Goal: Contribute content: Add original content to the website for others to see

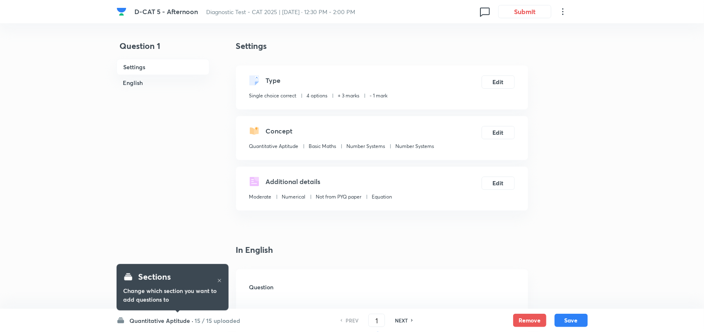
checkbox input "true"
click at [166, 322] on h6 "Quantitative Aptitude ·" at bounding box center [162, 320] width 64 height 9
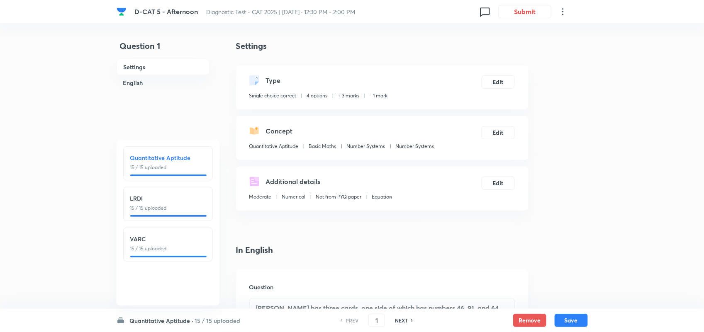
click at [154, 159] on h6 "Quantitative Aptitude" at bounding box center [167, 157] width 75 height 9
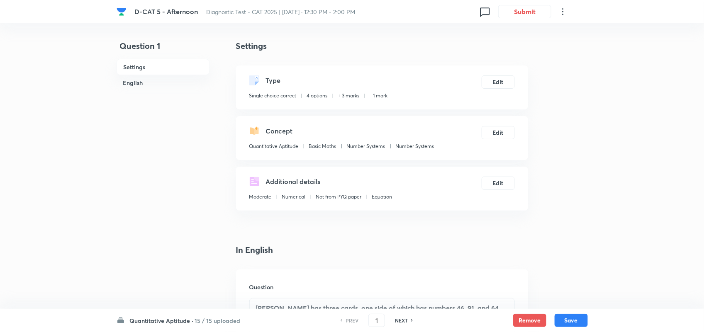
click at [406, 321] on h6 "NEXT" at bounding box center [401, 320] width 13 height 7
type input "2"
checkbox input "false"
checkbox input "true"
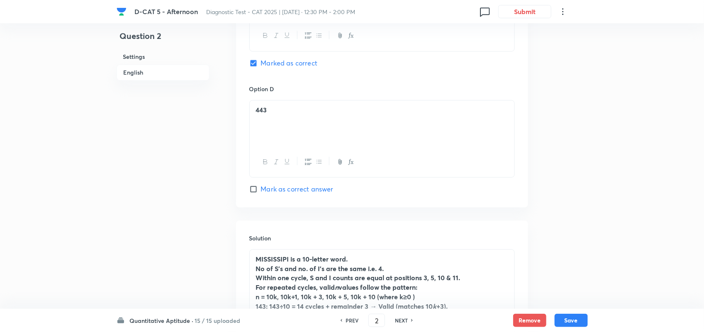
scroll to position [847, 0]
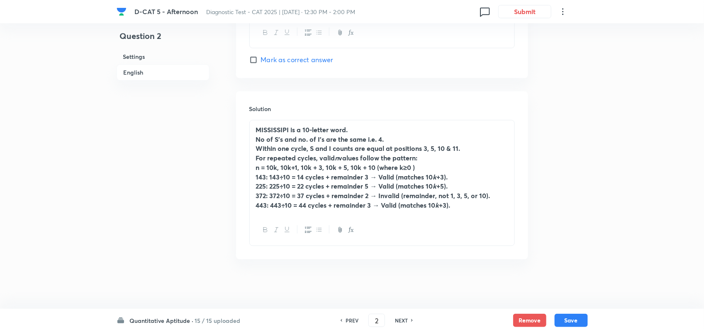
click at [400, 318] on h6 "NEXT" at bounding box center [401, 320] width 13 height 7
type input "3"
checkbox input "true"
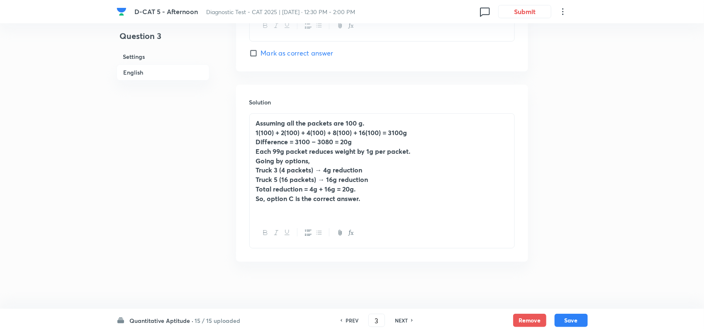
click at [350, 318] on h6 "PREV" at bounding box center [351, 320] width 13 height 7
type input "2"
checkbox input "true"
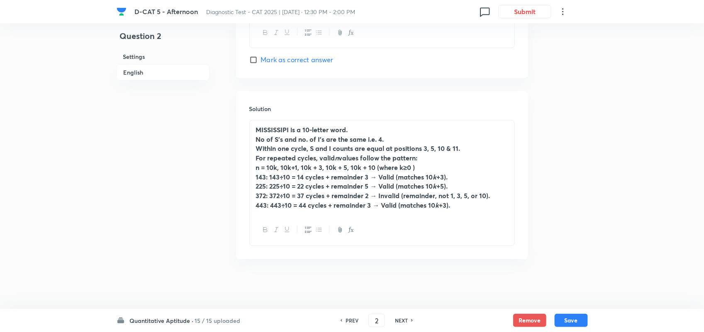
click at [405, 320] on h6 "NEXT" at bounding box center [401, 320] width 13 height 7
type input "3"
checkbox input "true"
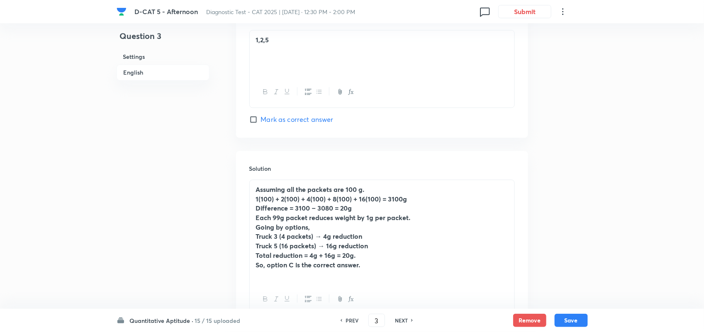
scroll to position [860, 0]
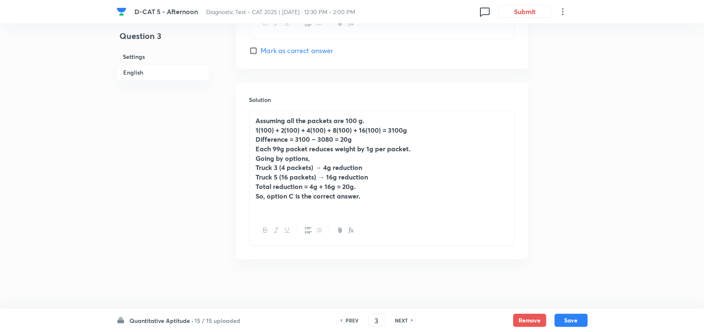
click at [404, 321] on h6 "NEXT" at bounding box center [401, 320] width 13 height 7
type input "4"
checkbox input "false"
checkbox input "true"
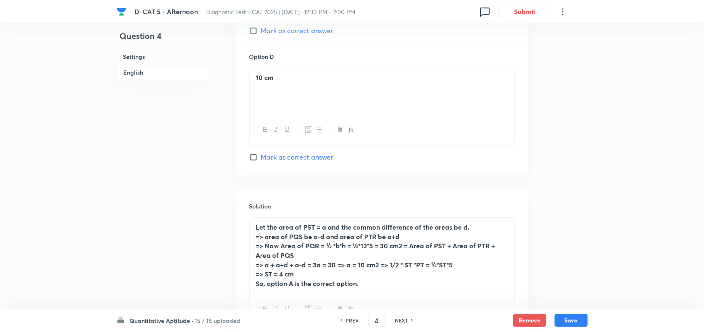
scroll to position [889, 0]
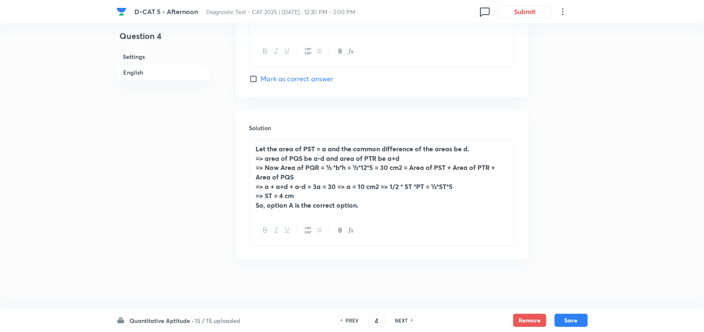
click at [391, 318] on div "NEXT" at bounding box center [402, 320] width 22 height 7
type input "5"
checkbox input "true"
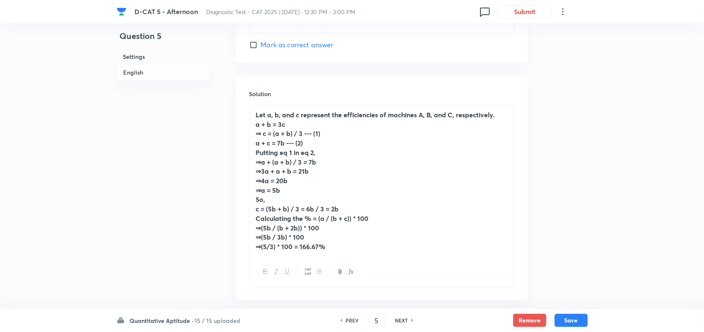
scroll to position [907, 0]
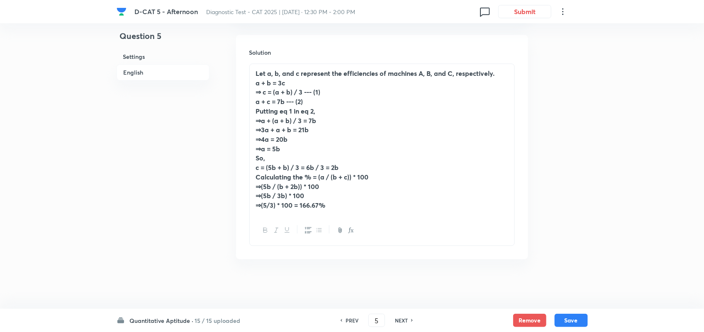
click at [399, 321] on h6 "NEXT" at bounding box center [401, 320] width 13 height 7
type input "6"
checkbox input "false"
checkbox input "true"
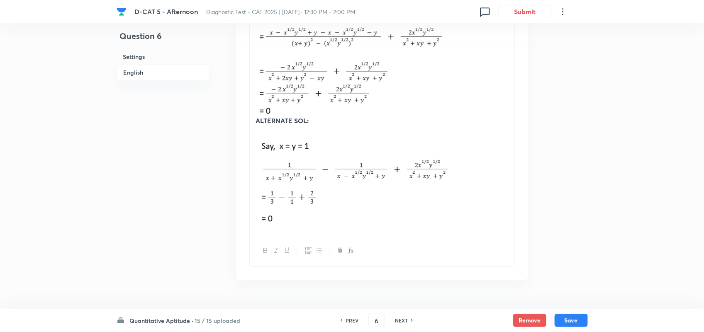
scroll to position [1008, 0]
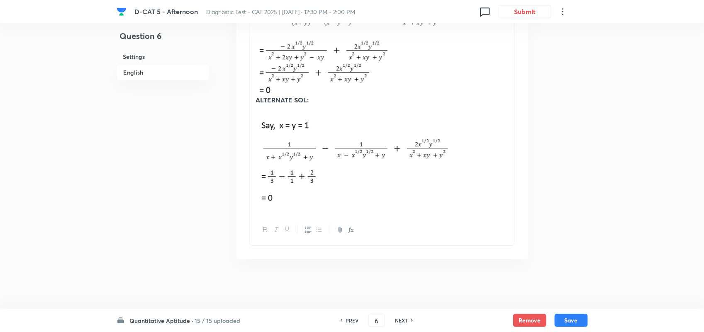
click at [398, 321] on h6 "NEXT" at bounding box center [401, 320] width 13 height 7
type input "7"
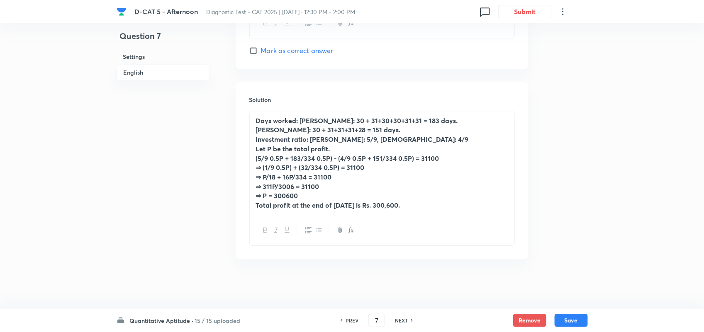
checkbox input "true"
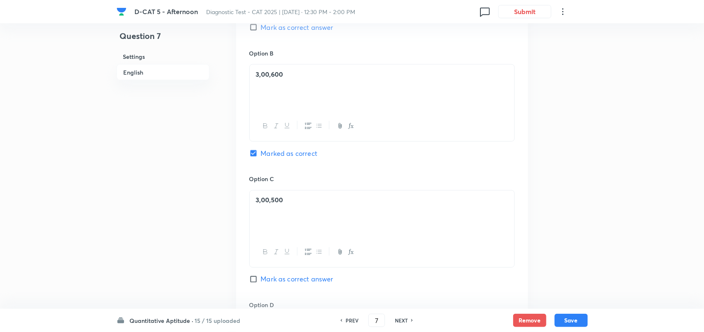
scroll to position [900, 0]
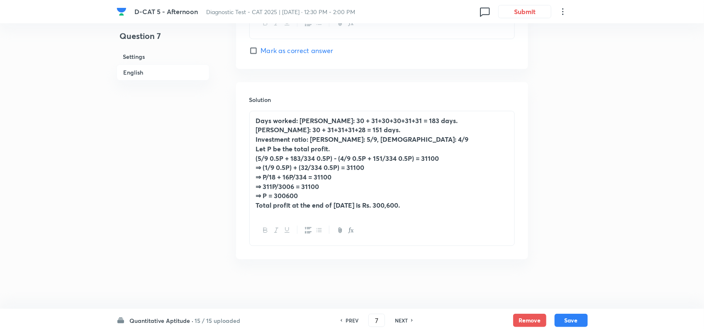
click at [403, 318] on h6 "NEXT" at bounding box center [401, 320] width 13 height 7
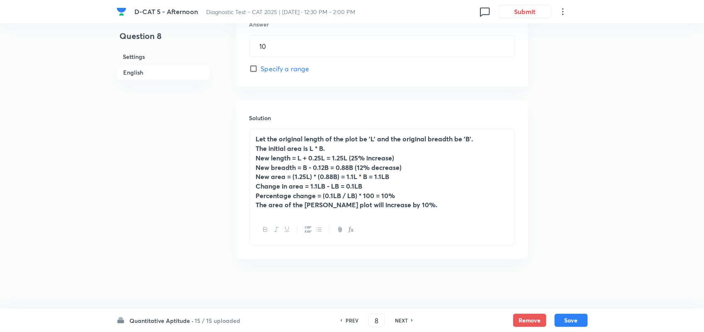
scroll to position [400, 0]
click at [407, 318] on div "NEXT" at bounding box center [402, 320] width 22 height 7
type input "9"
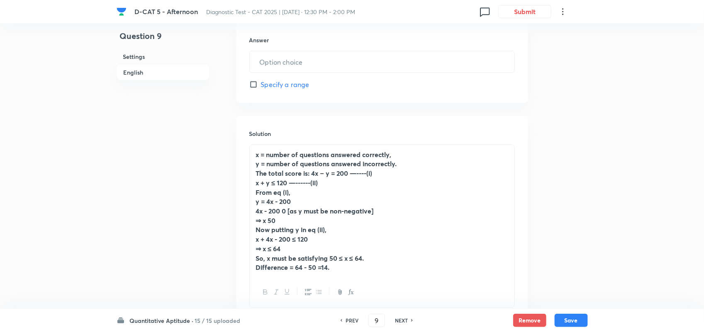
type input "14"
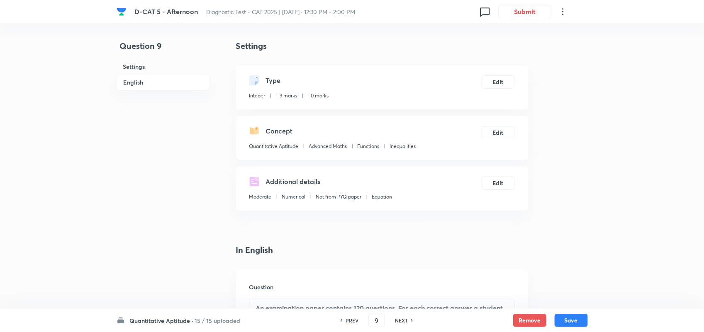
scroll to position [474, 0]
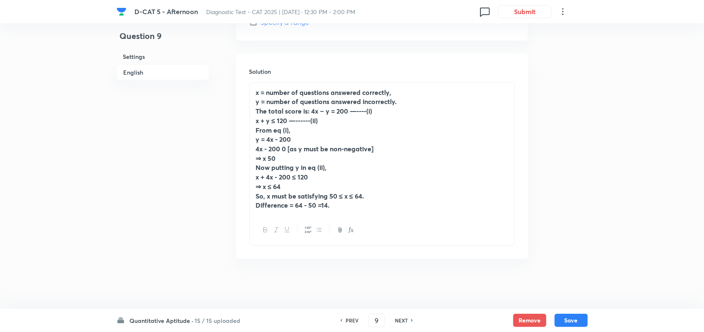
click at [403, 319] on h6 "NEXT" at bounding box center [401, 320] width 13 height 7
type input "10"
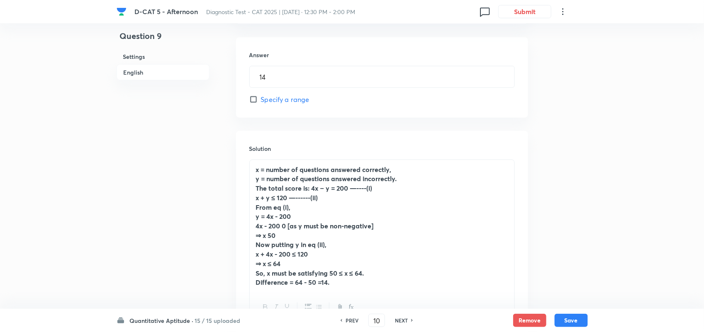
type input "4"
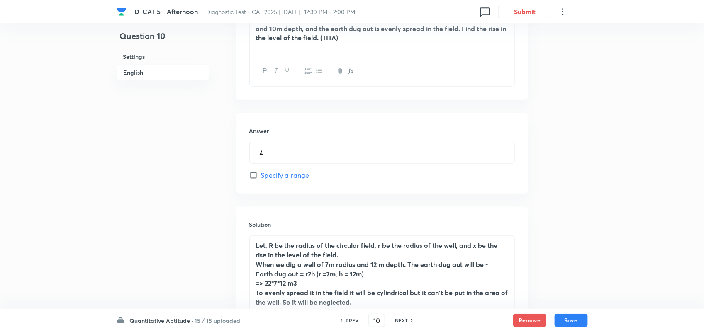
scroll to position [440, 0]
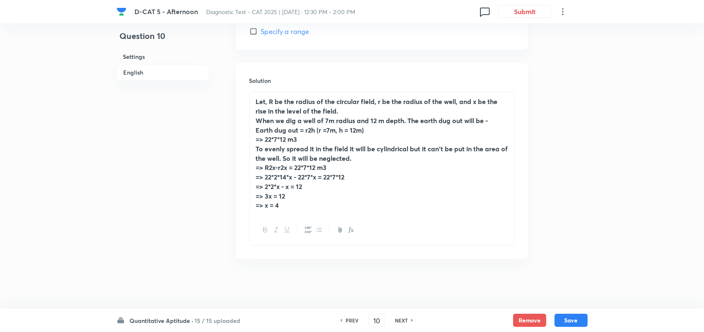
click at [299, 163] on strong "=> R2x-r2x = 22*7*12 m3" at bounding box center [291, 167] width 71 height 9
click at [356, 165] on p "=> R2x-r2x = 22*7*12 m3" at bounding box center [382, 168] width 252 height 10
